Goal: Information Seeking & Learning: Learn about a topic

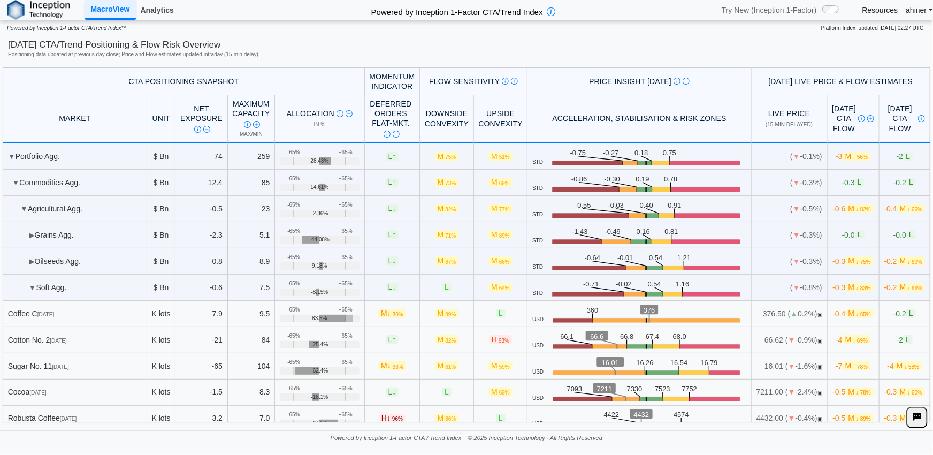
click at [157, 9] on link "Analytics" at bounding box center [157, 10] width 42 height 18
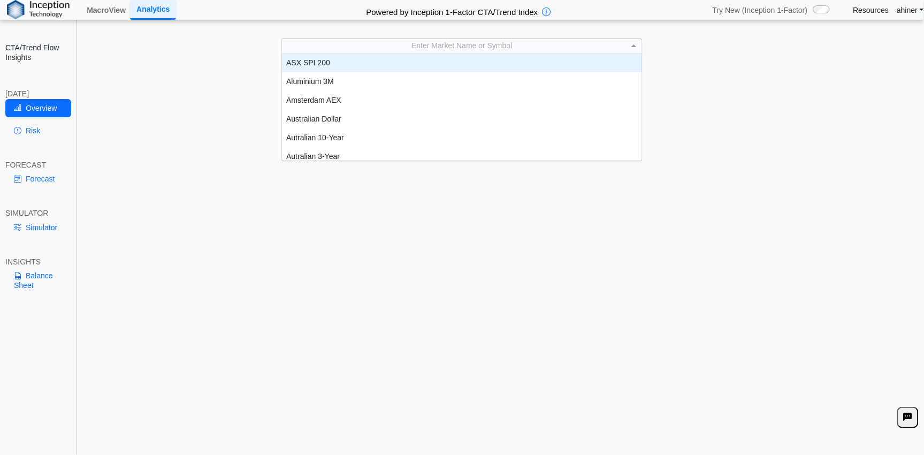
scroll to position [1, 0]
click at [635, 45] on span at bounding box center [633, 45] width 5 height 3
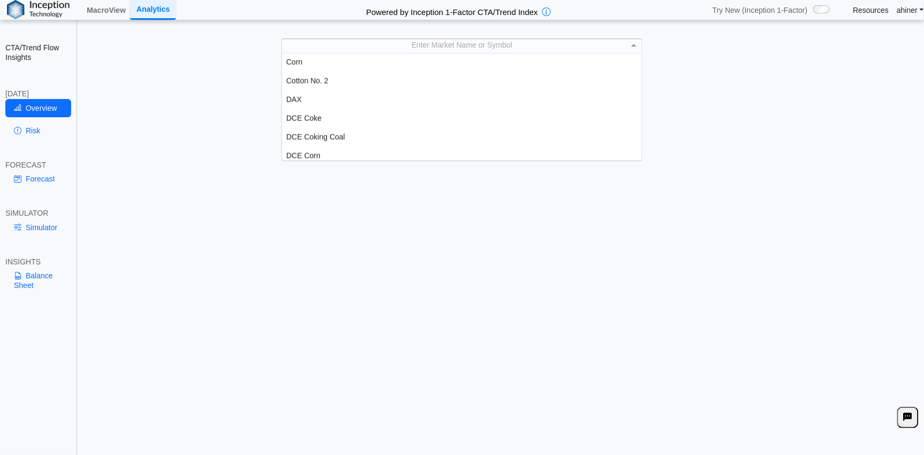
scroll to position [475, 0]
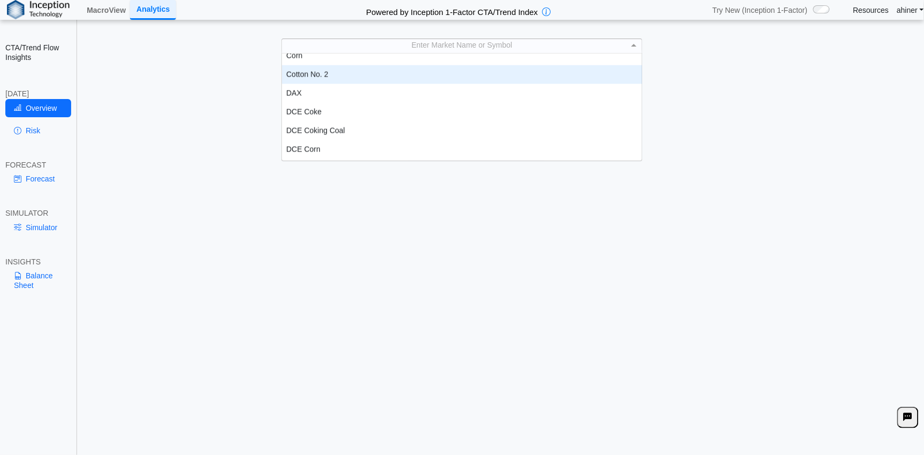
click at [368, 79] on div "Cotton No. 2" at bounding box center [462, 74] width 360 height 19
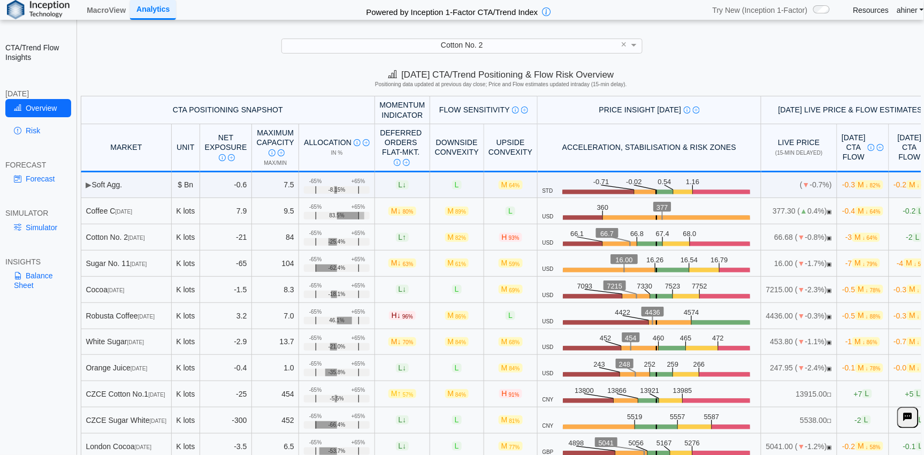
click at [38, 335] on div "CTA/Trend Flow Insights TODAY Overview Risk FORECAST Forecast SIMULATOR Simulat…" at bounding box center [38, 227] width 77 height 455
